Goal: Communication & Community: Answer question/provide support

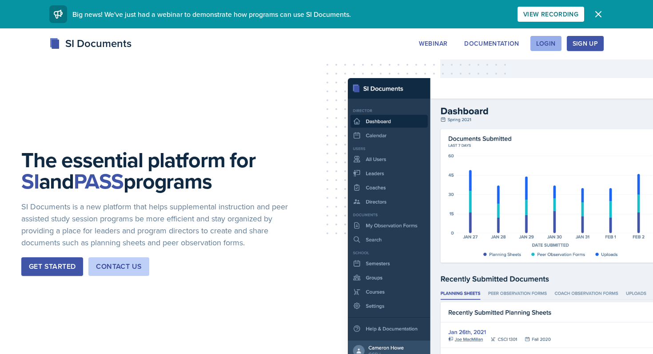
click at [543, 45] on div "Login" at bounding box center [546, 43] width 20 height 7
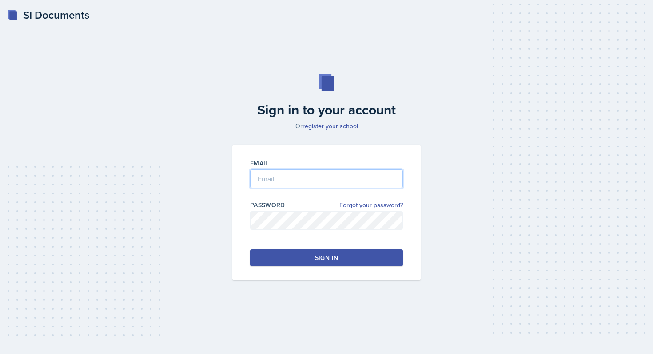
click at [285, 179] on input "email" at bounding box center [326, 179] width 153 height 19
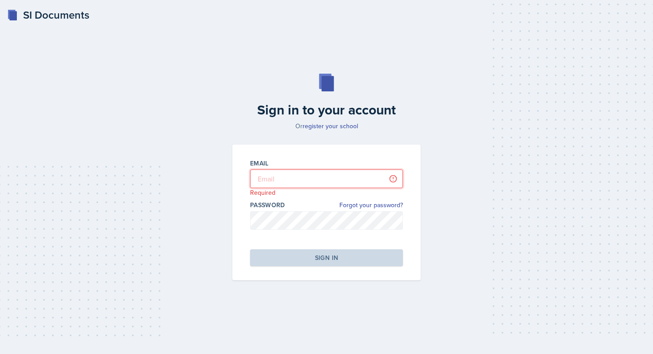
type input "Mezayek"
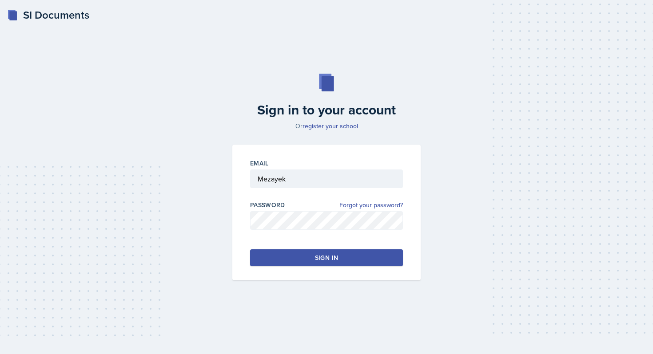
click at [318, 260] on div "Sign in" at bounding box center [326, 258] width 23 height 9
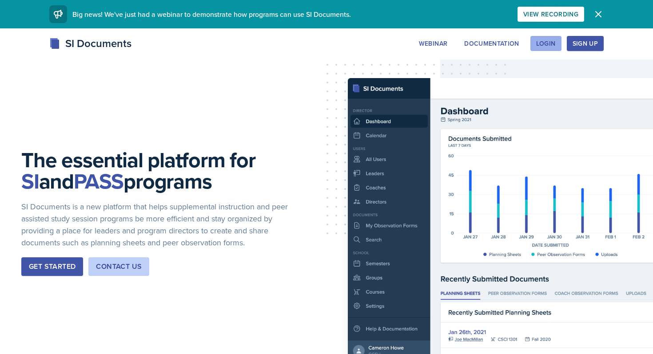
click at [540, 44] on div "Login" at bounding box center [546, 43] width 20 height 7
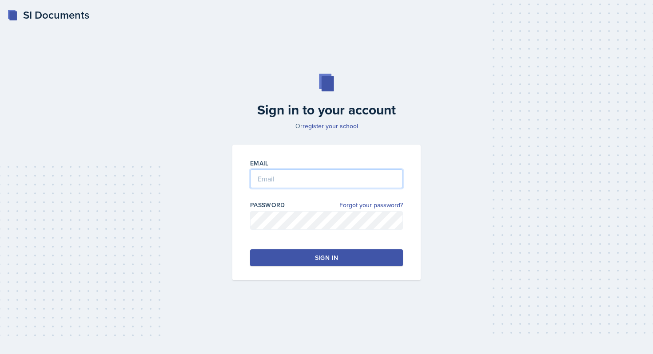
click at [281, 181] on input "email" at bounding box center [326, 179] width 153 height 19
drag, startPoint x: 299, startPoint y: 177, endPoint x: 206, endPoint y: 177, distance: 92.8
click at [206, 177] on div "Sign in to your account Or register your school Email Mezayek Password Forgot y…" at bounding box center [326, 177] width 624 height 264
type input "[EMAIL_ADDRESS][DOMAIN_NAME]"
click at [269, 251] on button "Sign in" at bounding box center [326, 258] width 153 height 17
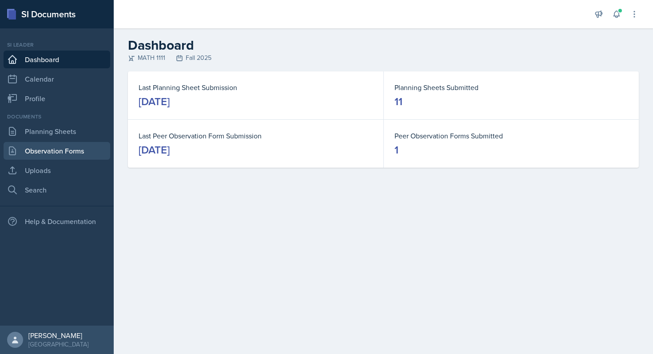
click at [81, 147] on link "Observation Forms" at bounding box center [57, 151] width 107 height 18
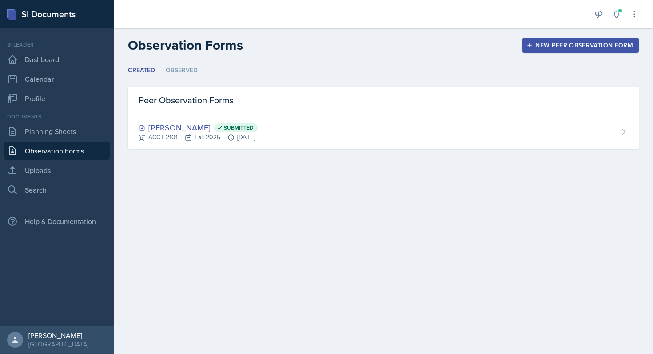
click at [196, 68] on li "Observed" at bounding box center [182, 70] width 32 height 17
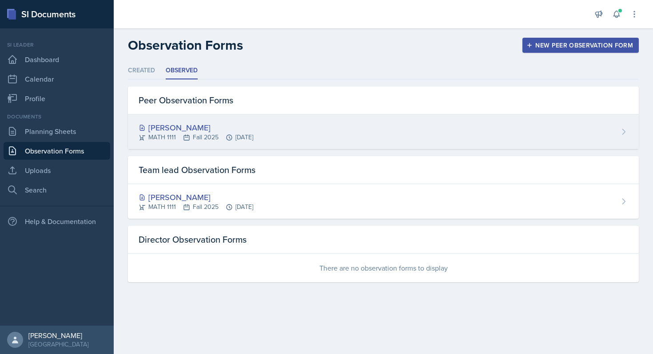
click at [253, 128] on div "[PERSON_NAME]" at bounding box center [196, 128] width 115 height 12
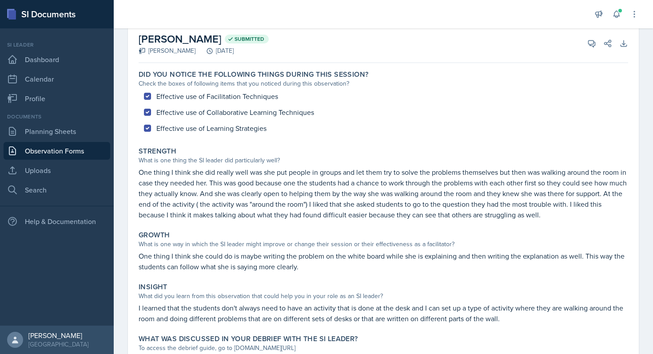
scroll to position [45, 0]
click at [613, 13] on icon at bounding box center [616, 14] width 9 height 9
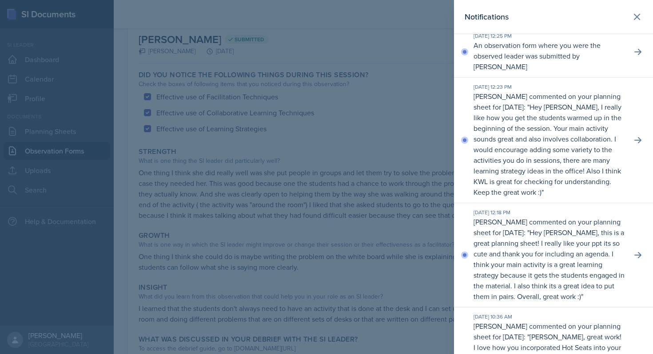
scroll to position [10, 0]
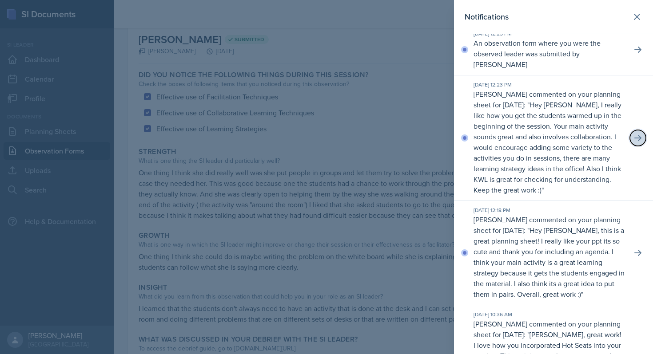
click at [638, 134] on icon at bounding box center [637, 138] width 9 height 9
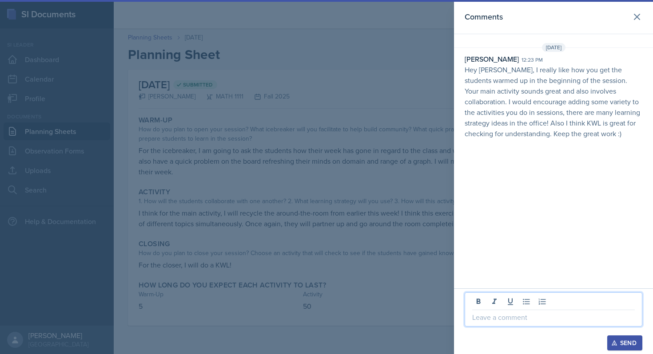
click at [496, 322] on p at bounding box center [553, 317] width 163 height 11
drag, startPoint x: 512, startPoint y: 320, endPoint x: 403, endPoint y: 316, distance: 108.4
click at [403, 316] on div "Comments [DATE] [PERSON_NAME] 12:23 pm Hey [PERSON_NAME], I really like how you…" at bounding box center [326, 177] width 653 height 354
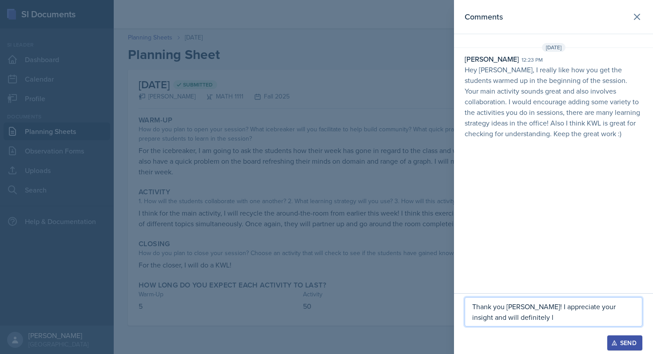
click at [509, 322] on p "Thank you [PERSON_NAME]! I appreciate your insight and will definitely l" at bounding box center [553, 312] width 163 height 21
click at [623, 343] on div "Send" at bounding box center [625, 343] width 24 height 7
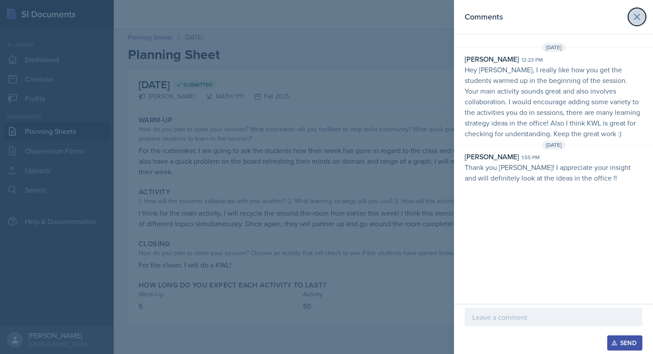
click at [639, 20] on icon at bounding box center [636, 16] width 5 height 5
